Goal: Book appointment/travel/reservation

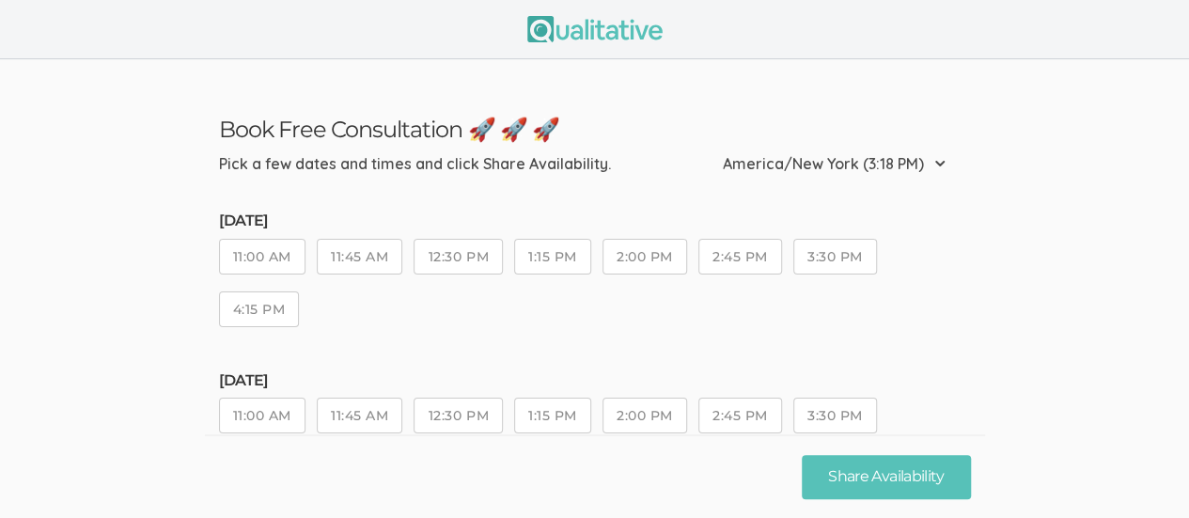
click at [260, 420] on button "11:00 AM" at bounding box center [262, 416] width 86 height 36
click at [264, 416] on button "11:00 AM" at bounding box center [262, 416] width 86 height 36
click at [358, 418] on button "11:45 AM" at bounding box center [360, 416] width 86 height 36
click at [450, 415] on button "12:30 PM" at bounding box center [458, 416] width 88 height 36
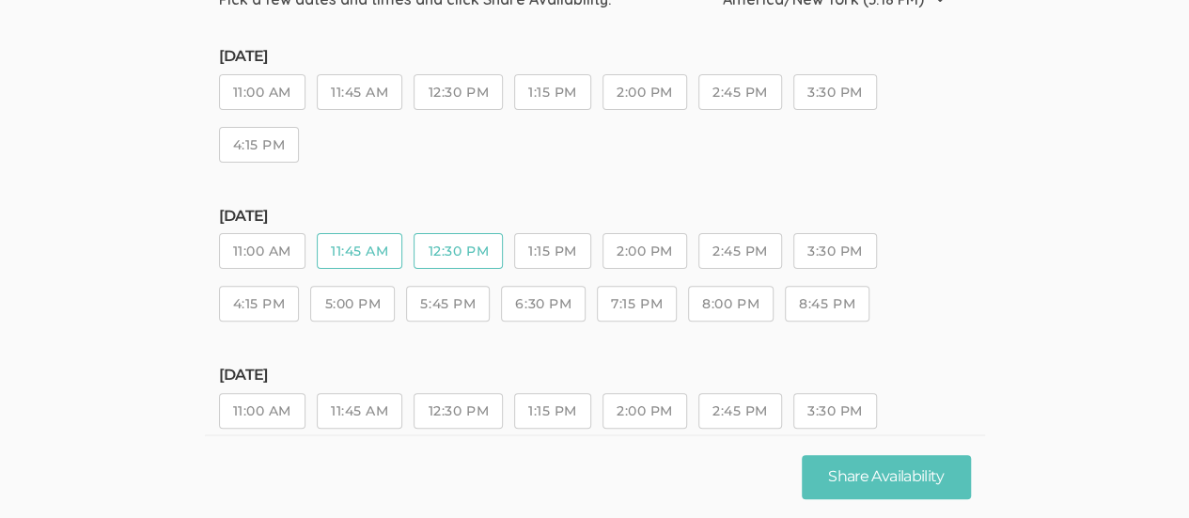
scroll to position [162, 0]
click at [263, 419] on button "11:00 AM" at bounding box center [262, 414] width 86 height 36
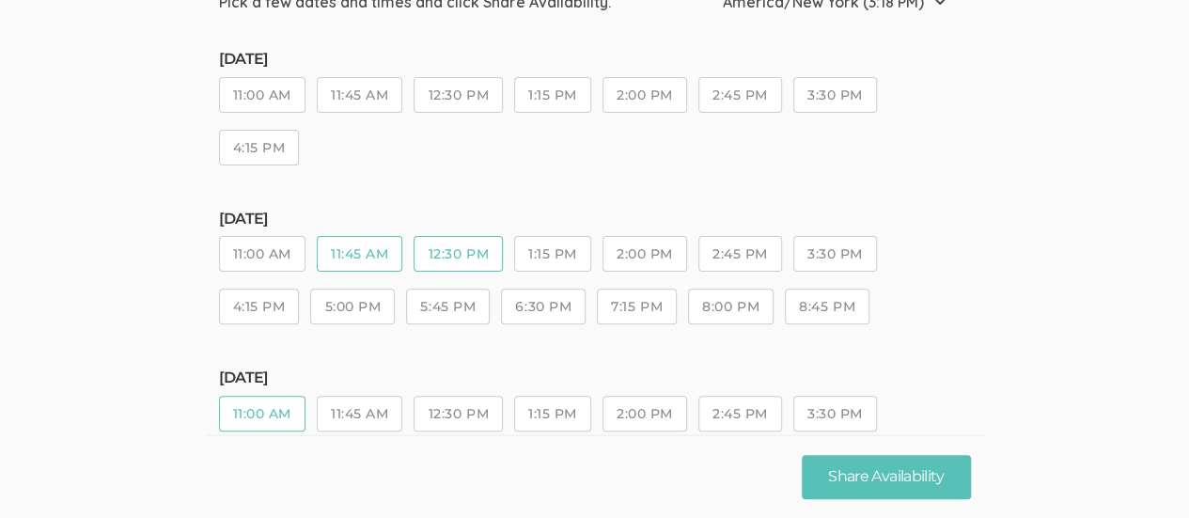
click at [361, 258] on button "11:45 AM" at bounding box center [360, 254] width 86 height 36
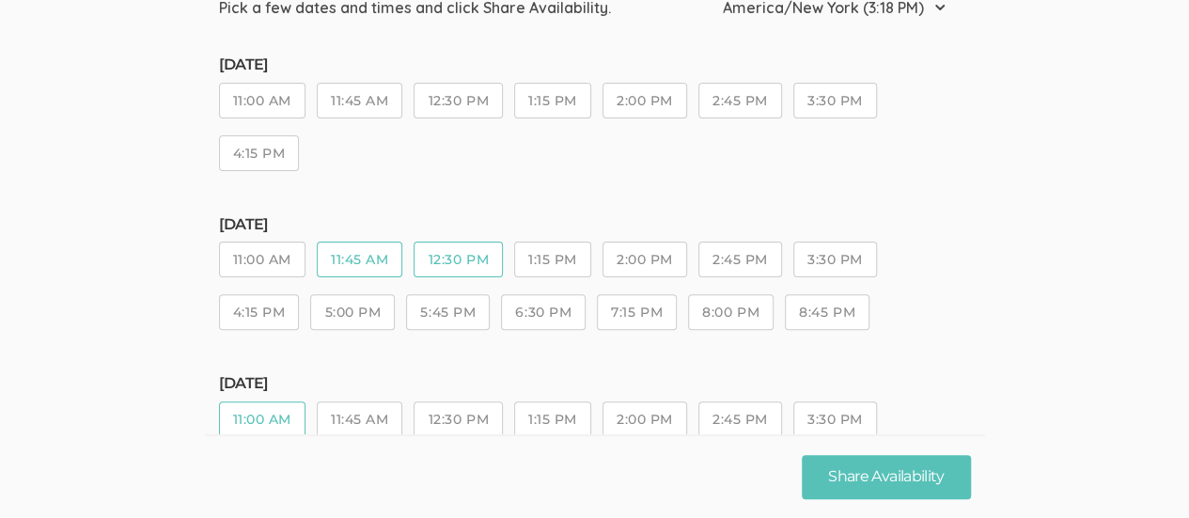
scroll to position [158, 0]
click at [445, 262] on button "12:30 PM" at bounding box center [458, 258] width 88 height 36
click at [533, 248] on button "1:15 PM" at bounding box center [552, 258] width 77 height 36
click at [462, 251] on button "12:30 PM" at bounding box center [458, 258] width 88 height 36
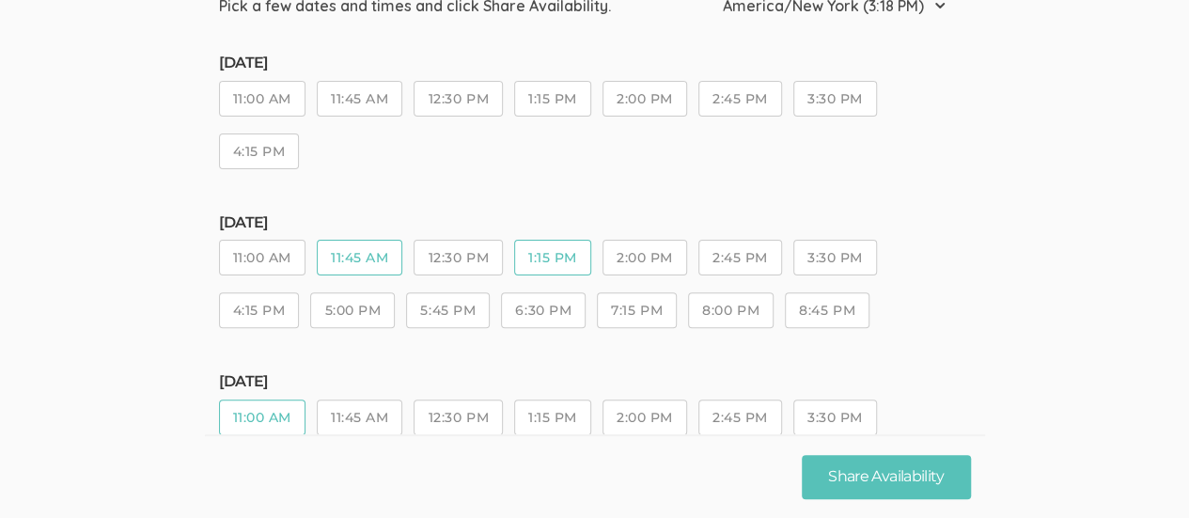
click at [373, 255] on button "11:45 AM" at bounding box center [360, 258] width 86 height 36
click at [479, 260] on button "12:30 PM" at bounding box center [458, 258] width 88 height 36
click at [365, 253] on button "11:45 AM" at bounding box center [360, 258] width 86 height 36
click at [364, 255] on button "11:45 AM" at bounding box center [360, 258] width 86 height 36
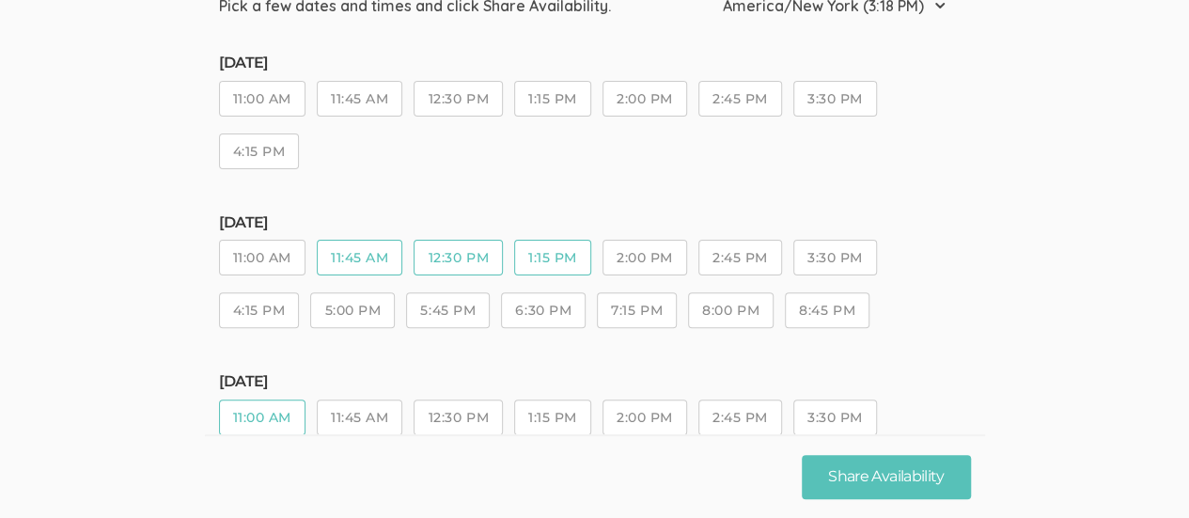
click at [451, 266] on button "12:30 PM" at bounding box center [458, 258] width 88 height 36
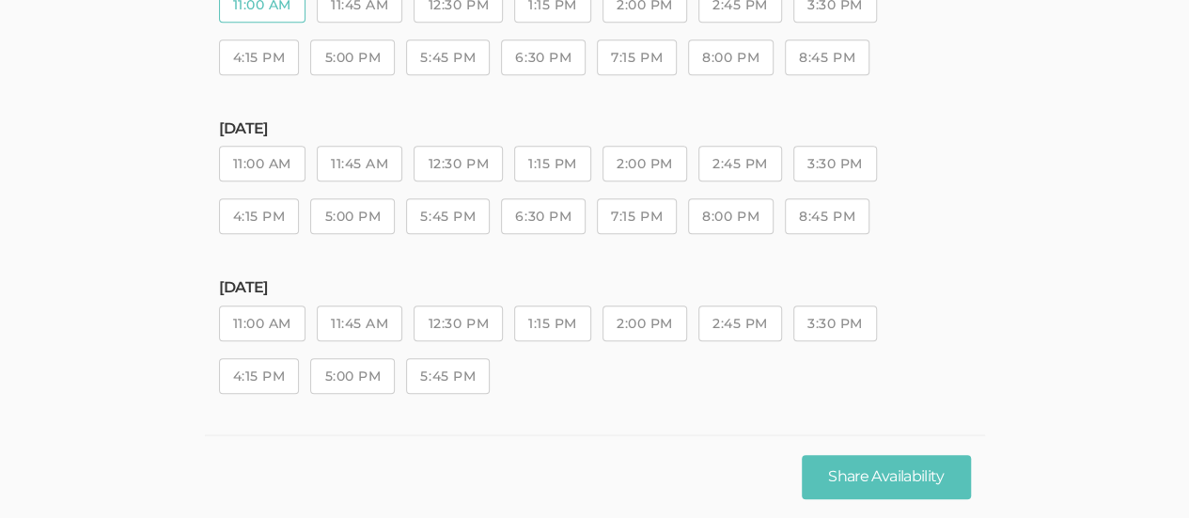
scroll to position [0, 0]
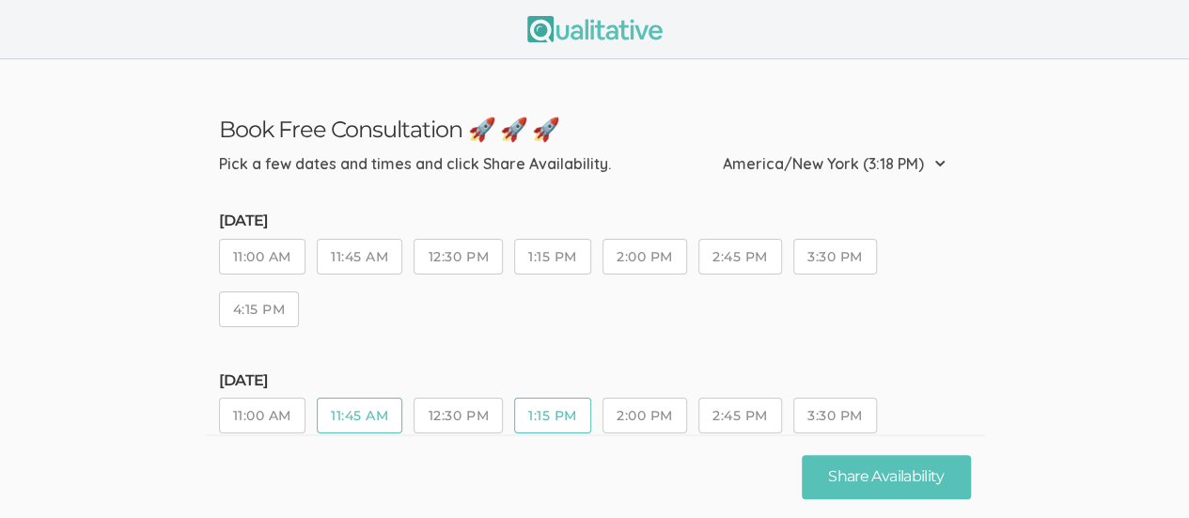
click at [362, 403] on button "11:45 AM" at bounding box center [360, 416] width 86 height 36
click at [443, 418] on button "12:30 PM" at bounding box center [458, 416] width 88 height 36
click at [543, 422] on button "1:15 PM" at bounding box center [552, 416] width 77 height 36
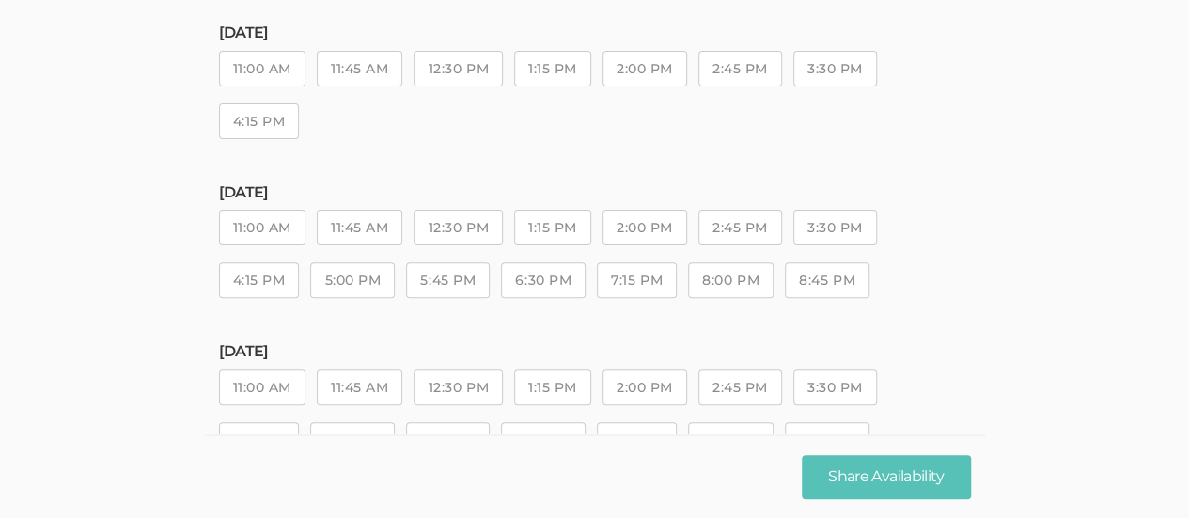
scroll to position [282, 0]
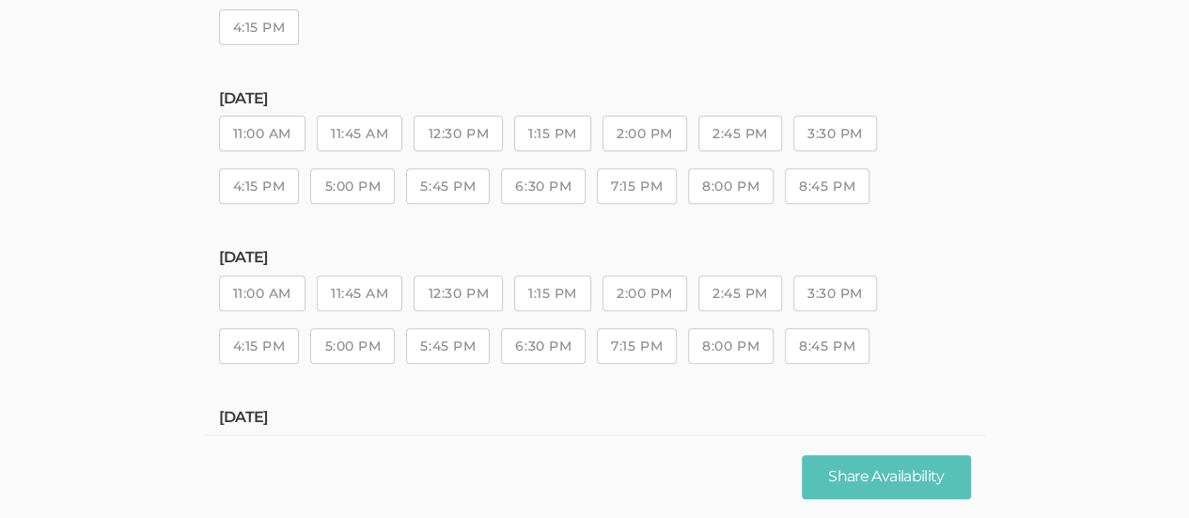
click at [349, 147] on button "11:45 AM" at bounding box center [360, 134] width 86 height 36
click at [451, 141] on button "12:30 PM" at bounding box center [458, 134] width 88 height 36
click at [554, 142] on button "1:15 PM" at bounding box center [552, 134] width 77 height 36
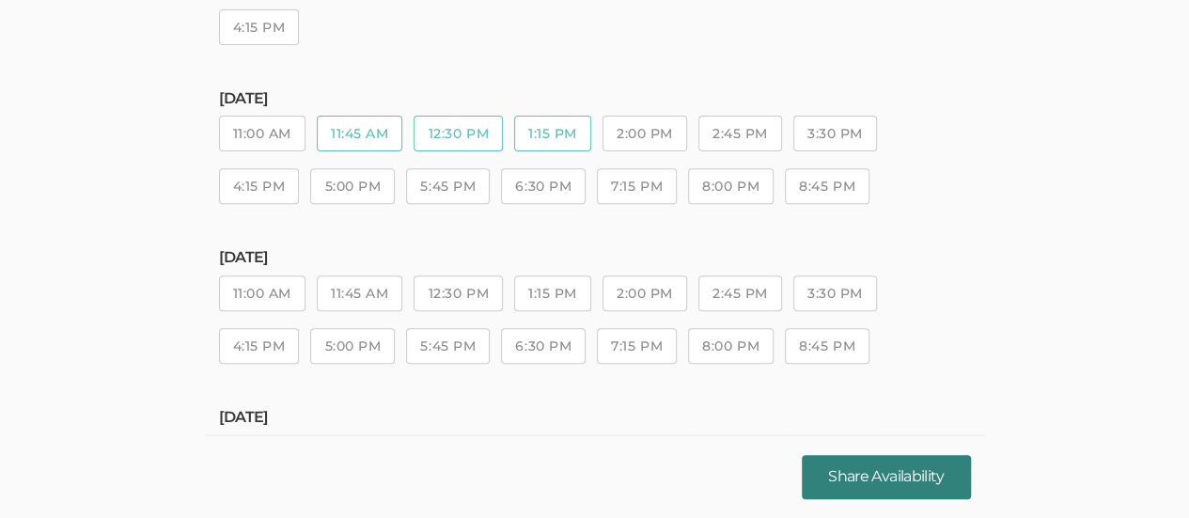
click at [900, 473] on button "Share Availability" at bounding box center [886, 477] width 168 height 44
